Goal: Task Accomplishment & Management: Use online tool/utility

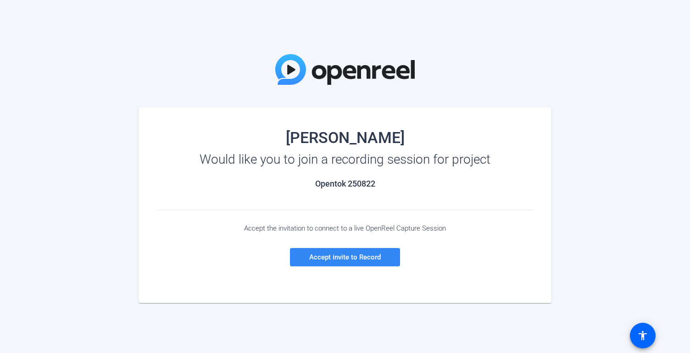
click at [326, 254] on span "Accept invite to Record" at bounding box center [345, 257] width 72 height 8
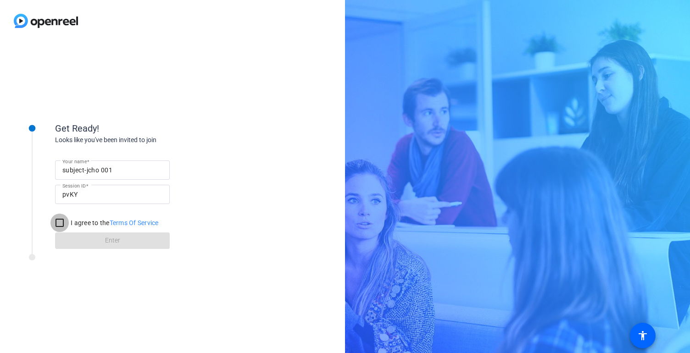
click at [61, 225] on input "I agree to the Terms Of Service" at bounding box center [59, 223] width 18 height 18
checkbox input "true"
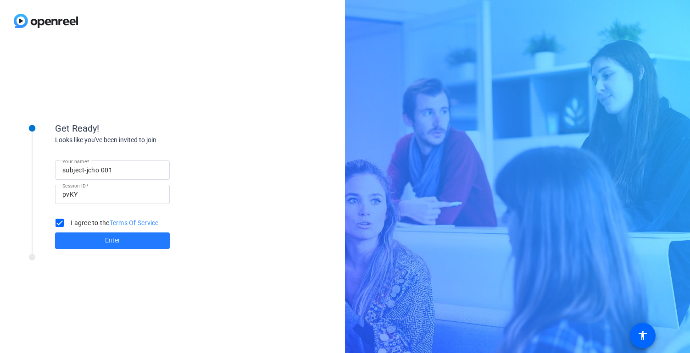
click at [82, 243] on span at bounding box center [112, 241] width 115 height 22
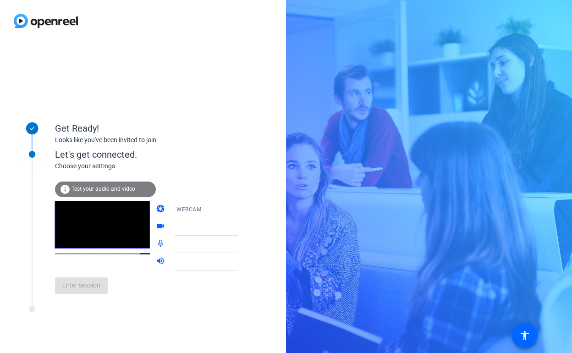
click at [163, 24] on div at bounding box center [143, 21] width 286 height 42
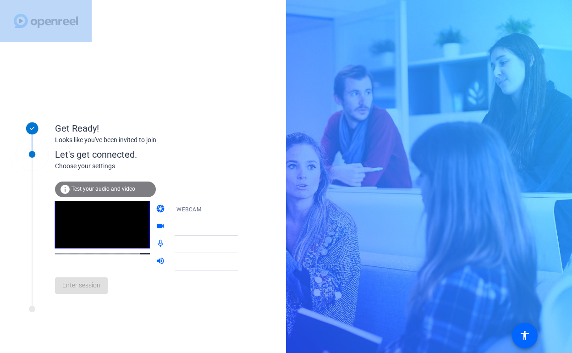
click at [163, 24] on div at bounding box center [143, 21] width 286 height 42
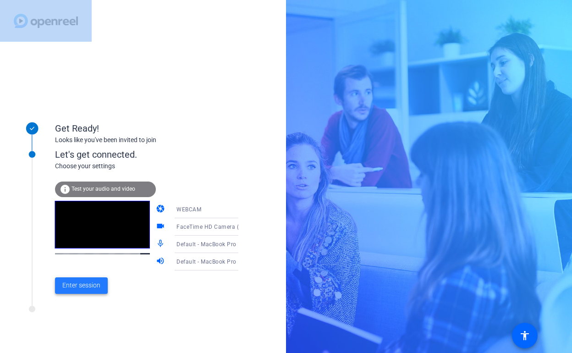
click at [77, 286] on span "Enter session" at bounding box center [81, 286] width 38 height 10
